Goal: Information Seeking & Learning: Learn about a topic

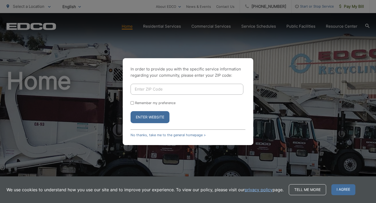
click at [187, 93] on input "Enter ZIP Code" at bounding box center [187, 89] width 113 height 11
type input "92102"
click at [131, 111] on button "Enter Website" at bounding box center [150, 117] width 39 height 12
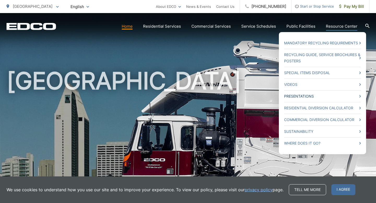
click at [318, 95] on link "Presentations" at bounding box center [322, 96] width 77 height 6
